Goal: Check status: Check status

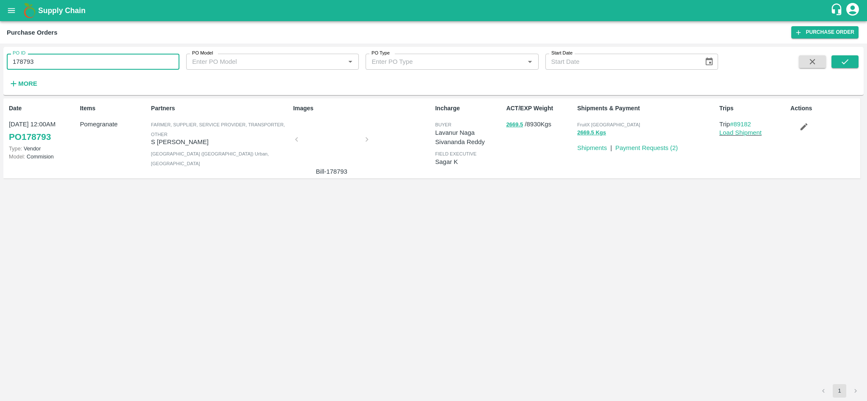
click at [90, 60] on input "178793" at bounding box center [93, 62] width 173 height 16
click at [843, 63] on icon "submit" at bounding box center [844, 61] width 7 height 5
click at [72, 60] on input "178668" at bounding box center [93, 62] width 173 height 16
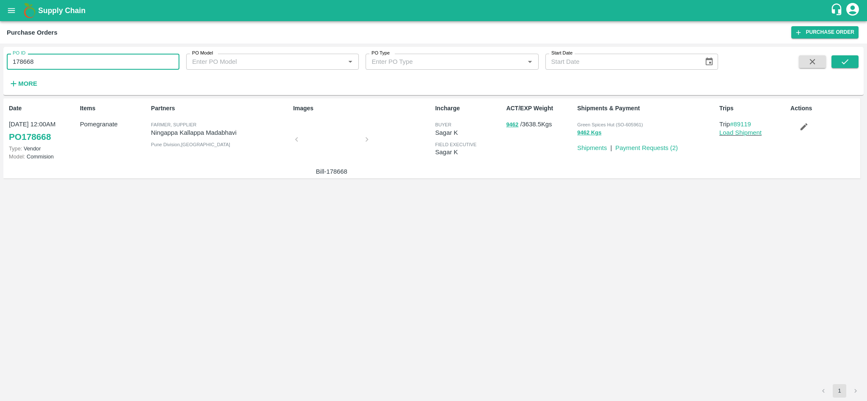
paste input "text"
type input "178902"
click at [845, 63] on icon "submit" at bounding box center [844, 61] width 7 height 5
click at [121, 61] on input "178902" at bounding box center [93, 62] width 173 height 16
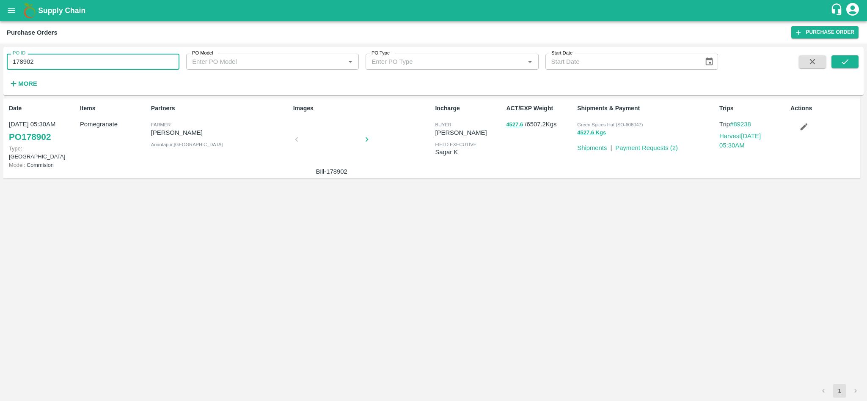
paste input "text"
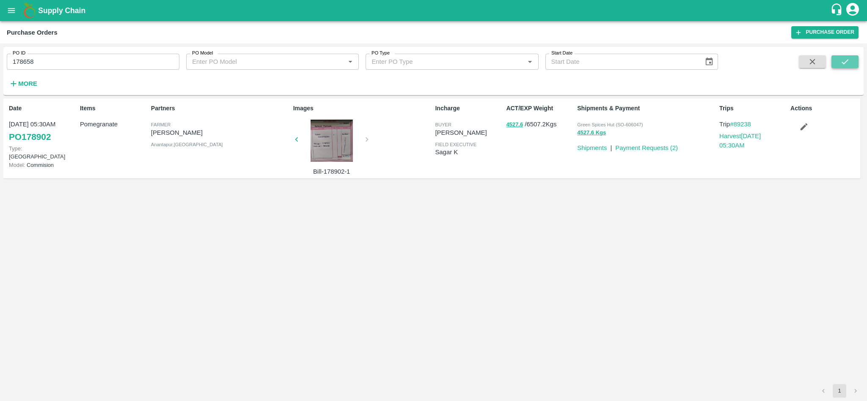
click at [846, 60] on icon "submit" at bounding box center [844, 61] width 9 height 9
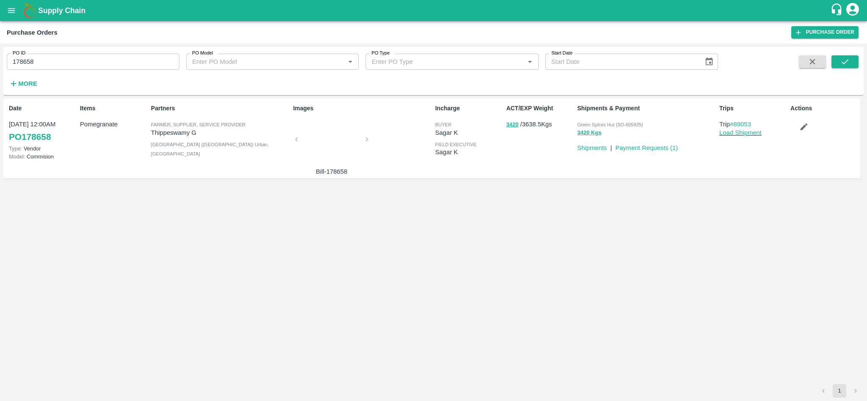
click at [70, 66] on input "178658" at bounding box center [93, 62] width 173 height 16
paste input "text"
click at [844, 63] on icon "submit" at bounding box center [844, 61] width 7 height 5
click at [63, 61] on input "178617" at bounding box center [93, 62] width 173 height 16
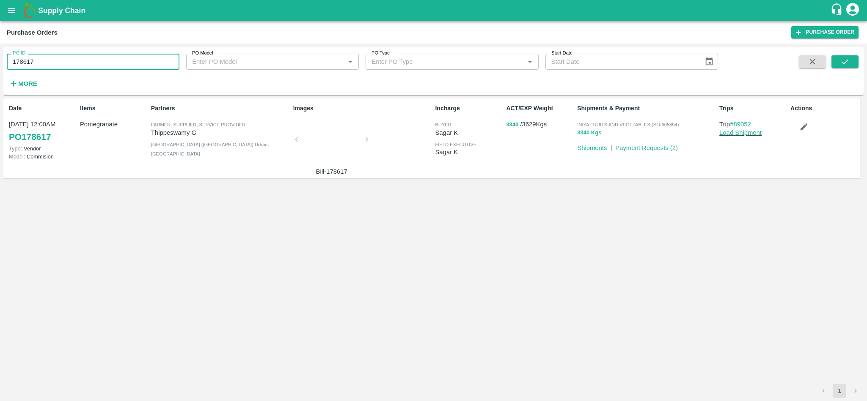
click at [63, 61] on input "178617" at bounding box center [93, 62] width 173 height 16
paste input "text"
click at [843, 65] on icon "submit" at bounding box center [844, 61] width 9 height 9
click at [111, 63] on input "178667" at bounding box center [93, 62] width 173 height 16
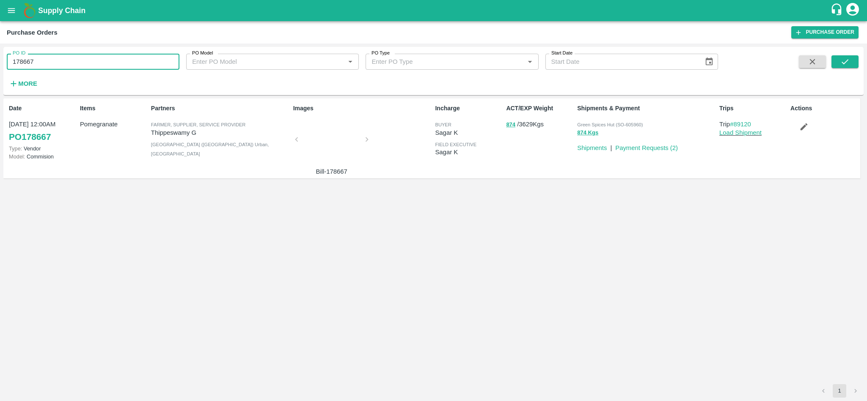
paste input "text"
click at [844, 60] on icon "submit" at bounding box center [844, 61] width 9 height 9
click at [98, 61] on input "178666" at bounding box center [93, 62] width 173 height 16
paste input "text"
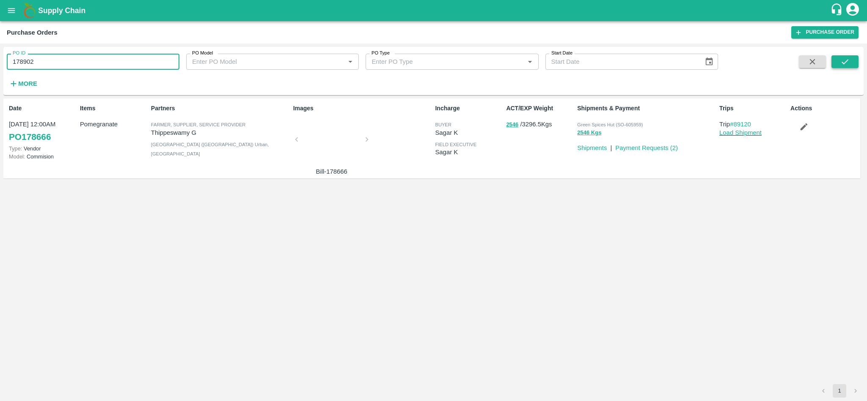
type input "178902"
click at [849, 62] on icon "submit" at bounding box center [844, 61] width 9 height 9
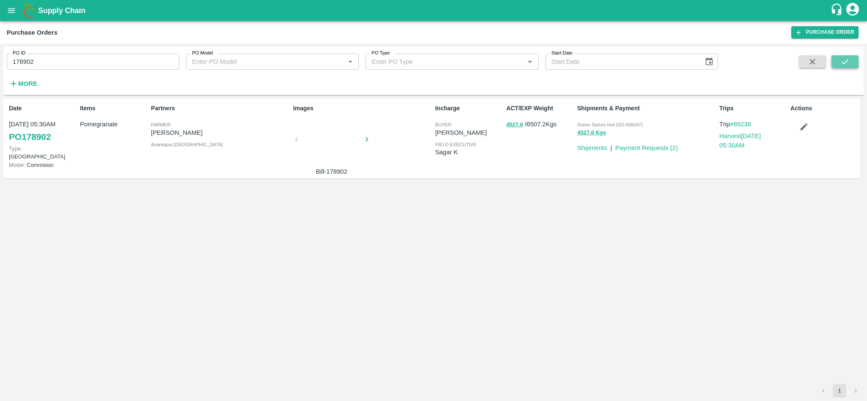
click at [844, 60] on icon "submit" at bounding box center [844, 61] width 9 height 9
click at [650, 150] on link "Payment Requests ( 2 )" at bounding box center [646, 148] width 63 height 7
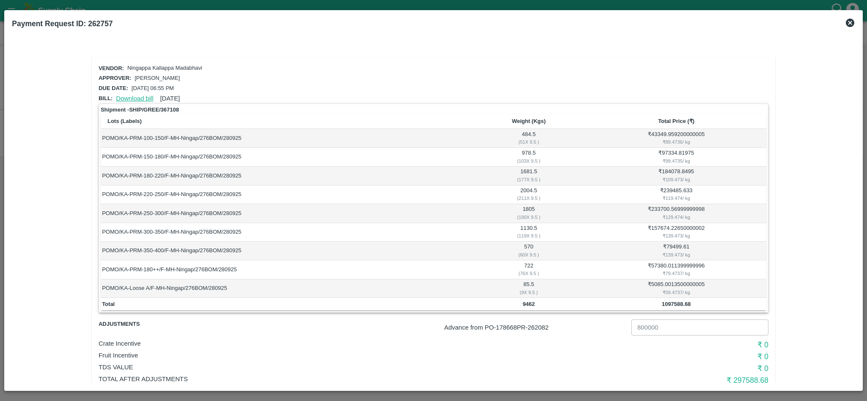
click at [132, 98] on link "Download bill" at bounding box center [134, 98] width 37 height 7
click at [543, 331] on p "Advance from PO- 178668 PR- 262082" at bounding box center [536, 327] width 184 height 9
copy p "262082"
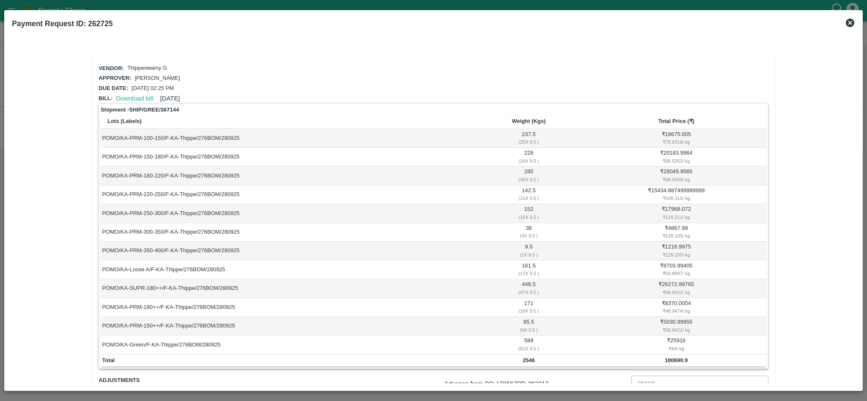
scroll to position [81, 0]
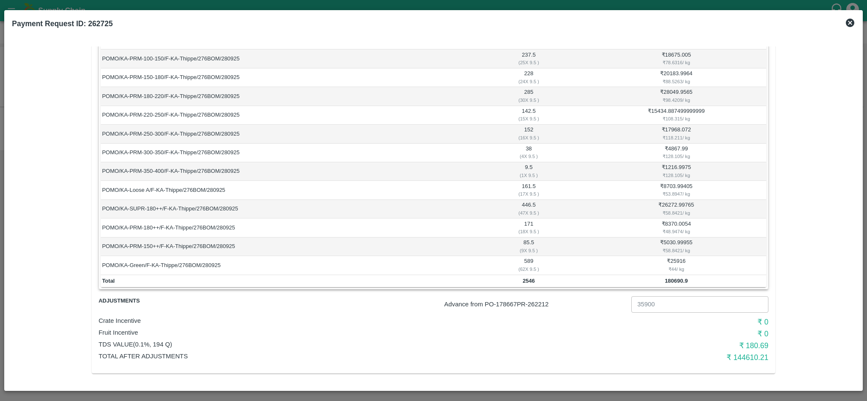
click at [544, 301] on p "Advance from PO- 178667 PR- 262212" at bounding box center [536, 304] width 184 height 9
copy p "262212"
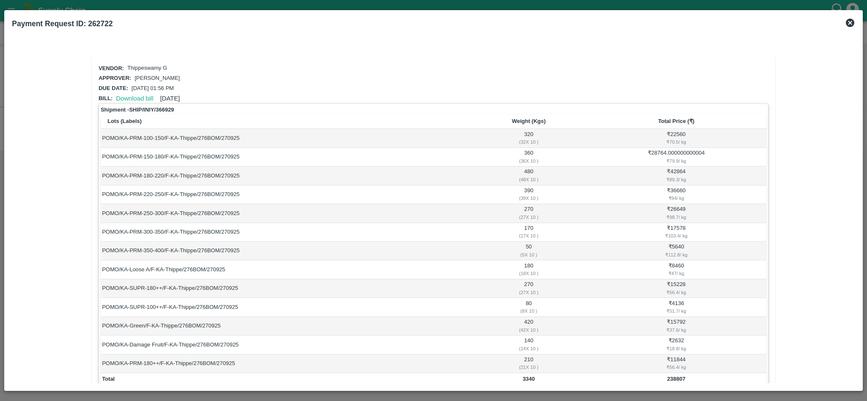
scroll to position [116, 0]
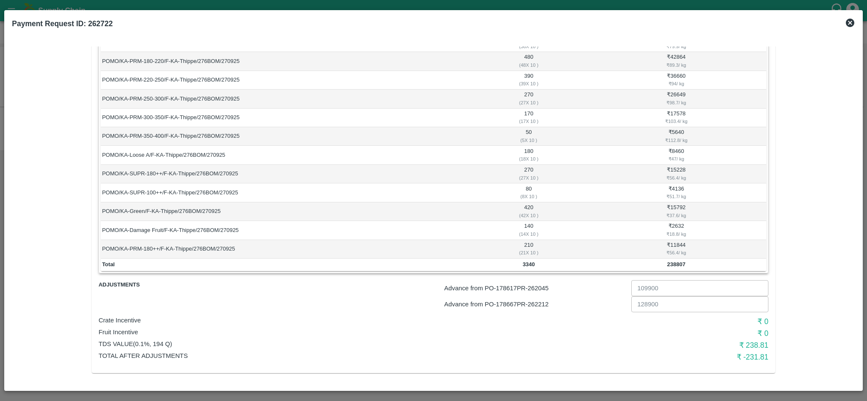
click at [538, 288] on p "Advance from PO- 178617 PR- 262045" at bounding box center [536, 288] width 184 height 9
click at [541, 306] on p "Advance from PO- 178667 PR- 262212" at bounding box center [536, 304] width 184 height 9
copy p "262212"
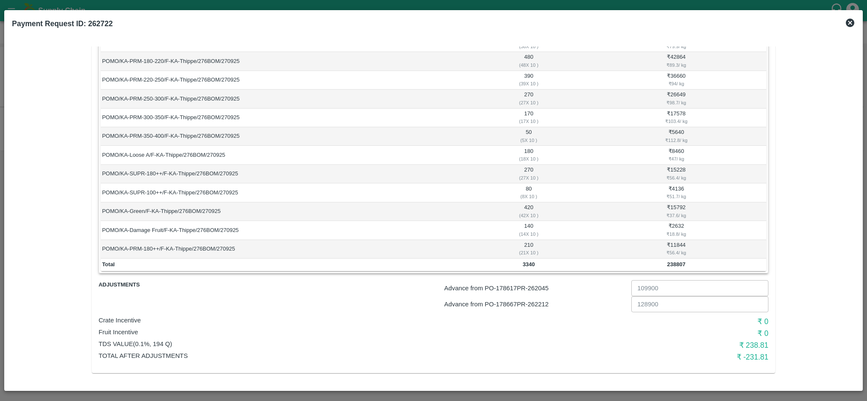
click at [540, 288] on p "Advance from PO- 178617 PR- 262045" at bounding box center [536, 288] width 184 height 9
copy p "262045"
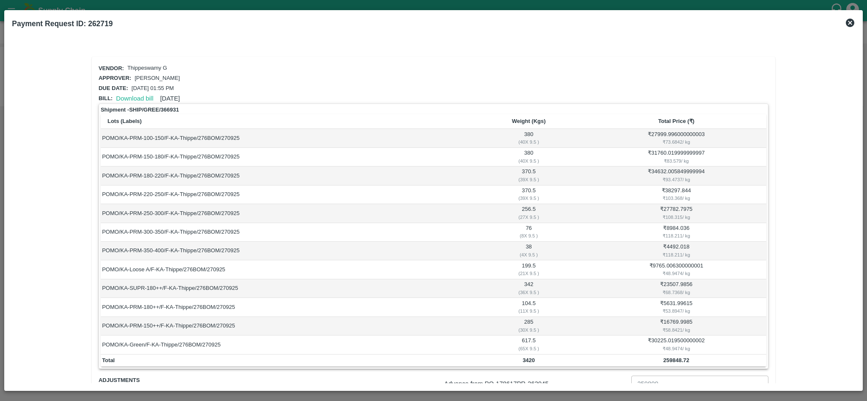
scroll to position [81, 0]
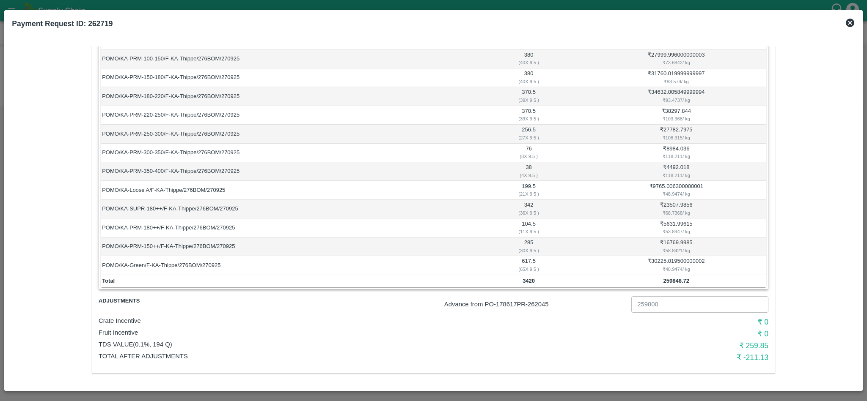
click at [539, 302] on p "Advance from PO- 178617 PR- 262045" at bounding box center [536, 304] width 184 height 9
copy p "262045"
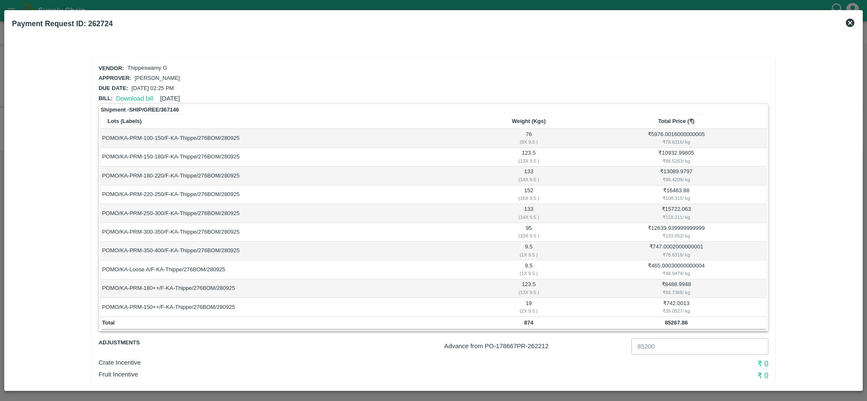
scroll to position [43, 0]
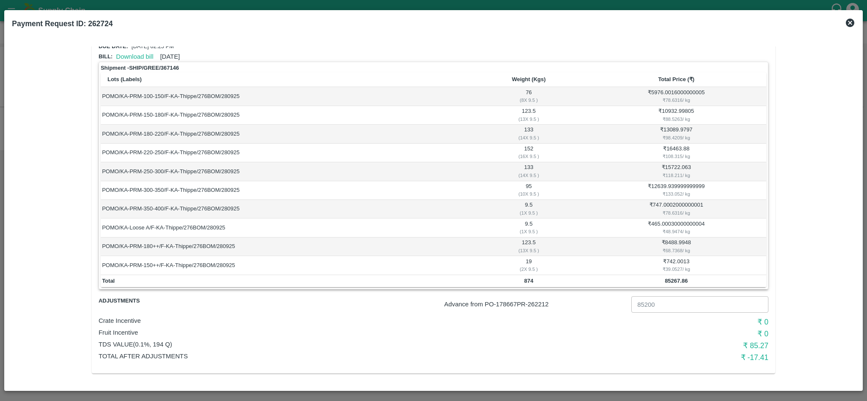
click at [541, 302] on p "Advance from PO- 178667 PR- 262212" at bounding box center [536, 304] width 184 height 9
copy p "262212"
